Goal: Information Seeking & Learning: Compare options

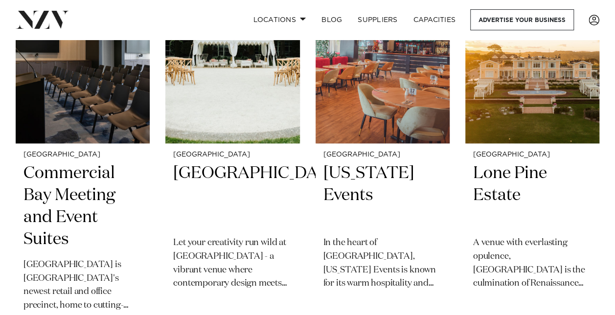
scroll to position [441, 0]
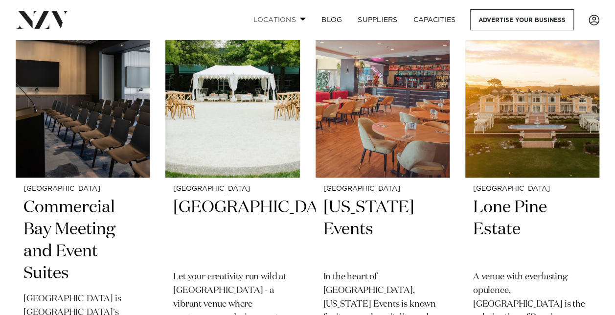
click at [302, 19] on span at bounding box center [303, 18] width 6 height 3
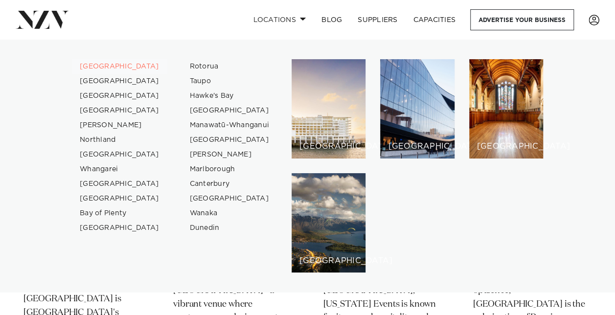
click at [101, 66] on link "[GEOGRAPHIC_DATA]" at bounding box center [119, 66] width 95 height 15
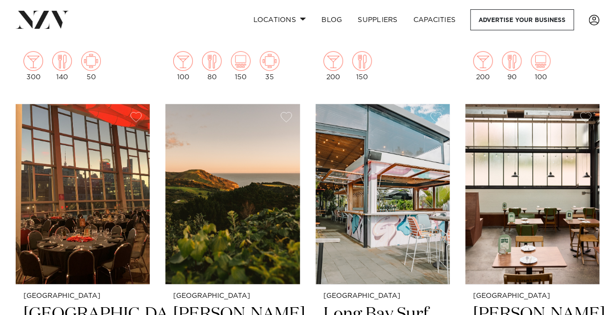
scroll to position [10427, 0]
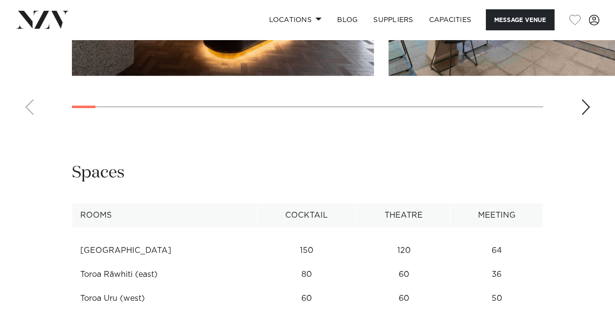
scroll to position [1713, 0]
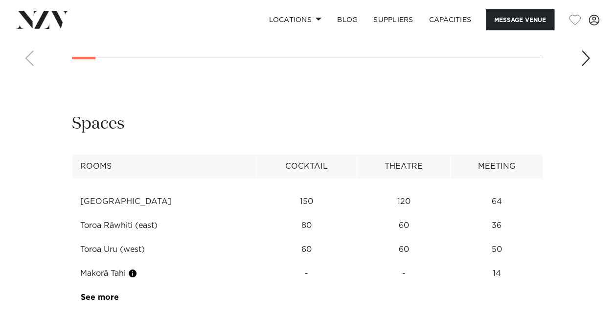
click at [94, 286] on td "See more" at bounding box center [118, 298] width 93 height 24
click at [94, 294] on link "See more" at bounding box center [119, 298] width 76 height 8
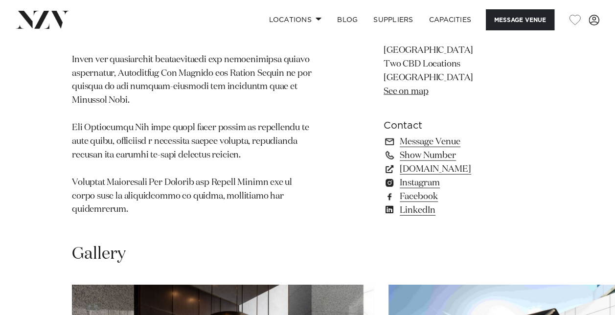
scroll to position [1148, 0]
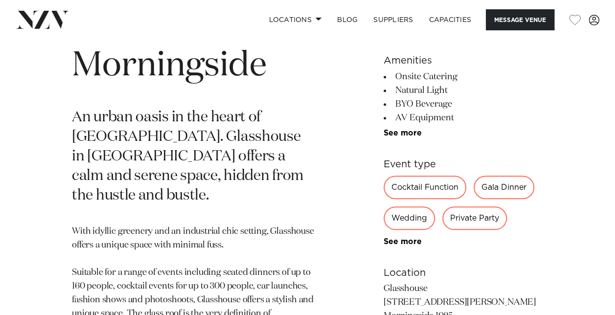
scroll to position [343, 0]
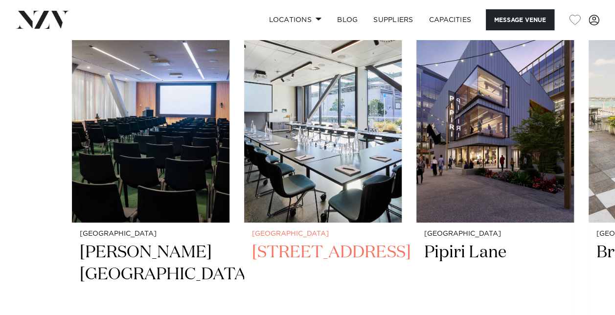
scroll to position [1811, 0]
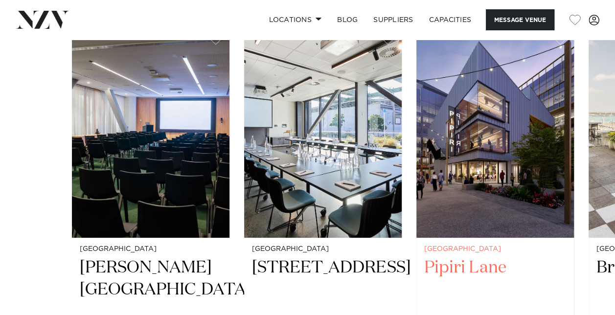
click at [510, 100] on img "3 / 6" at bounding box center [496, 131] width 158 height 211
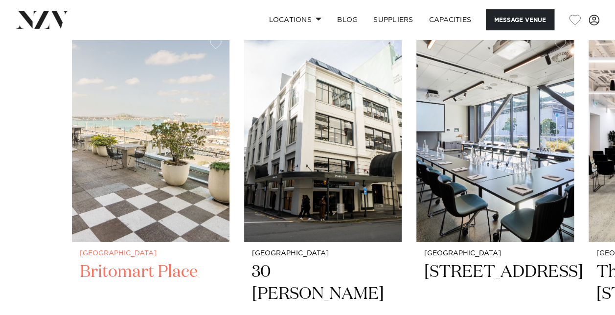
scroll to position [1420, 0]
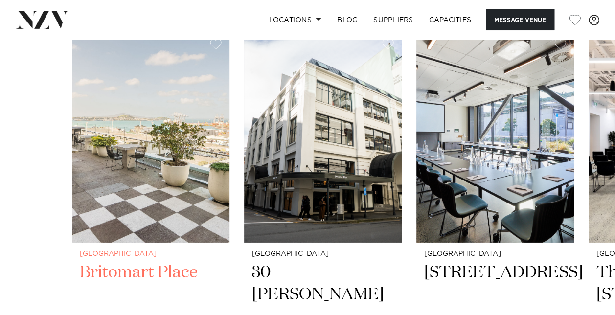
click at [120, 112] on img "1 / 6" at bounding box center [151, 136] width 158 height 211
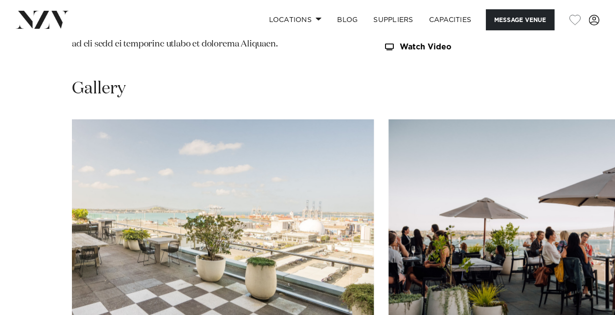
scroll to position [1028, 0]
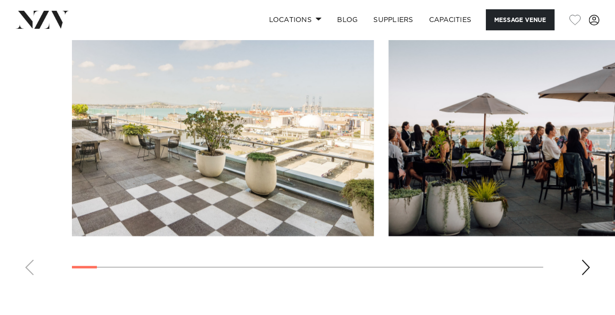
click at [580, 270] on swiper-container at bounding box center [307, 149] width 615 height 269
click at [586, 267] on div "Next slide" at bounding box center [586, 268] width 10 height 16
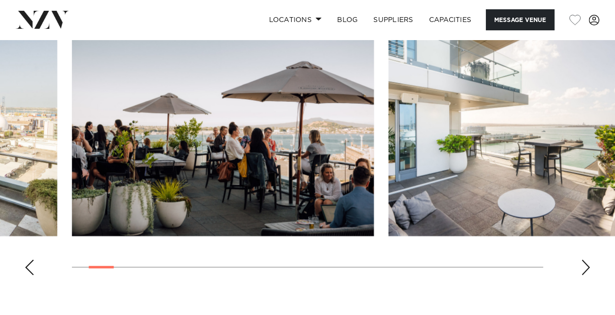
click at [585, 267] on div "Next slide" at bounding box center [586, 268] width 10 height 16
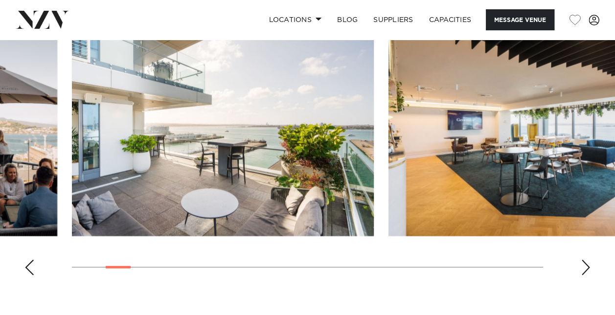
click at [585, 267] on div "Next slide" at bounding box center [586, 268] width 10 height 16
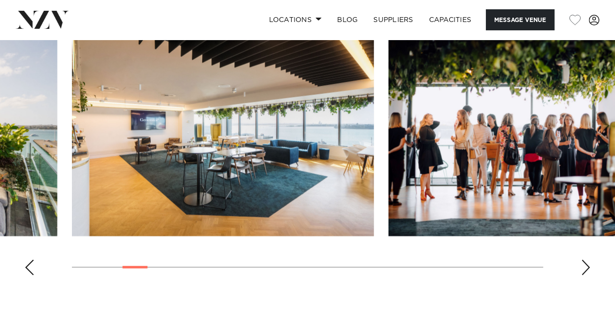
click at [585, 267] on div "Next slide" at bounding box center [586, 268] width 10 height 16
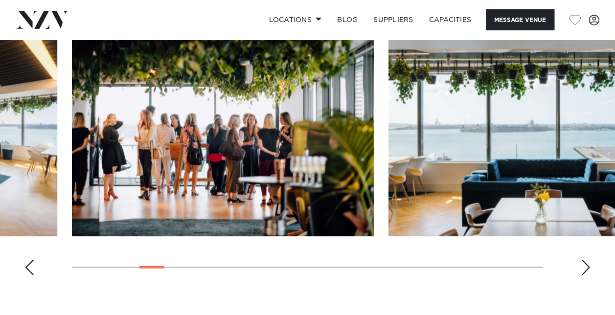
click at [585, 267] on div "Next slide" at bounding box center [586, 268] width 10 height 16
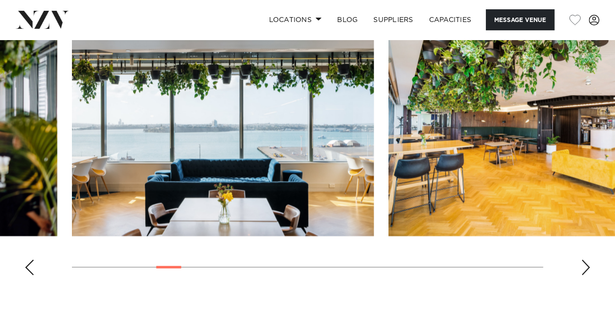
click at [585, 267] on div "Next slide" at bounding box center [586, 268] width 10 height 16
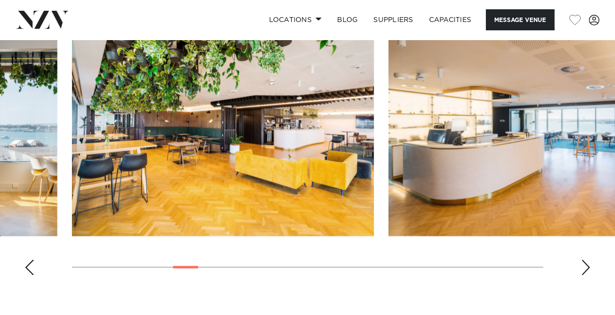
click at [585, 267] on div "Next slide" at bounding box center [586, 268] width 10 height 16
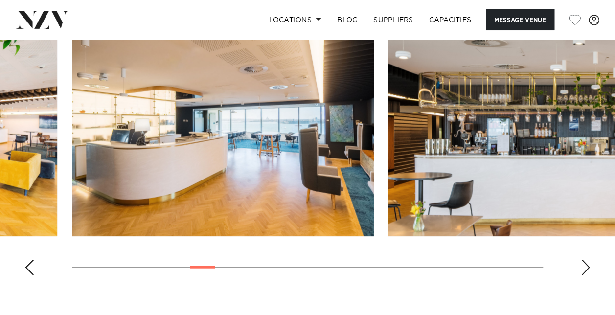
click at [585, 267] on div "Next slide" at bounding box center [586, 268] width 10 height 16
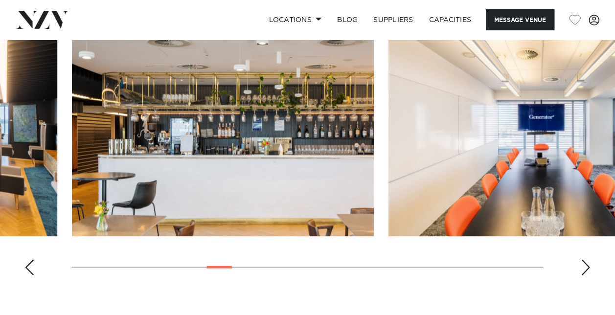
click at [585, 267] on div "Next slide" at bounding box center [586, 268] width 10 height 16
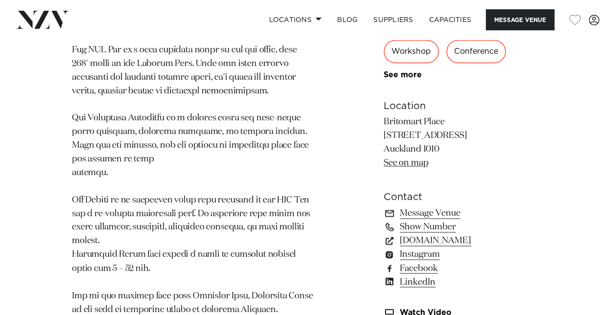
scroll to position [636, 0]
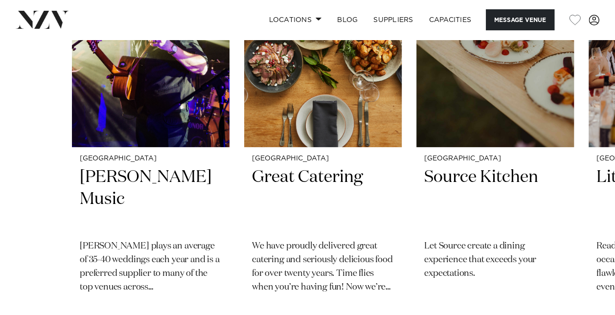
scroll to position [1566, 0]
